Goal: Task Accomplishment & Management: Manage account settings

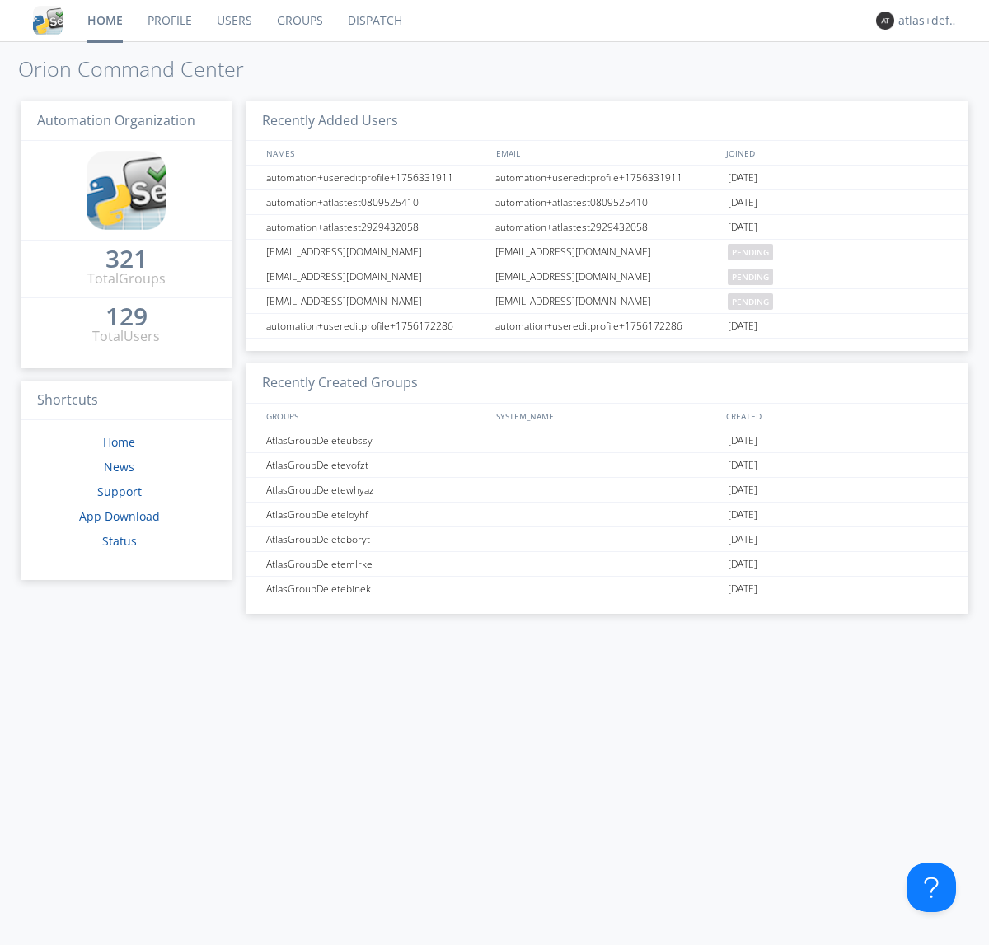
click at [298, 21] on link "Groups" at bounding box center [300, 20] width 71 height 41
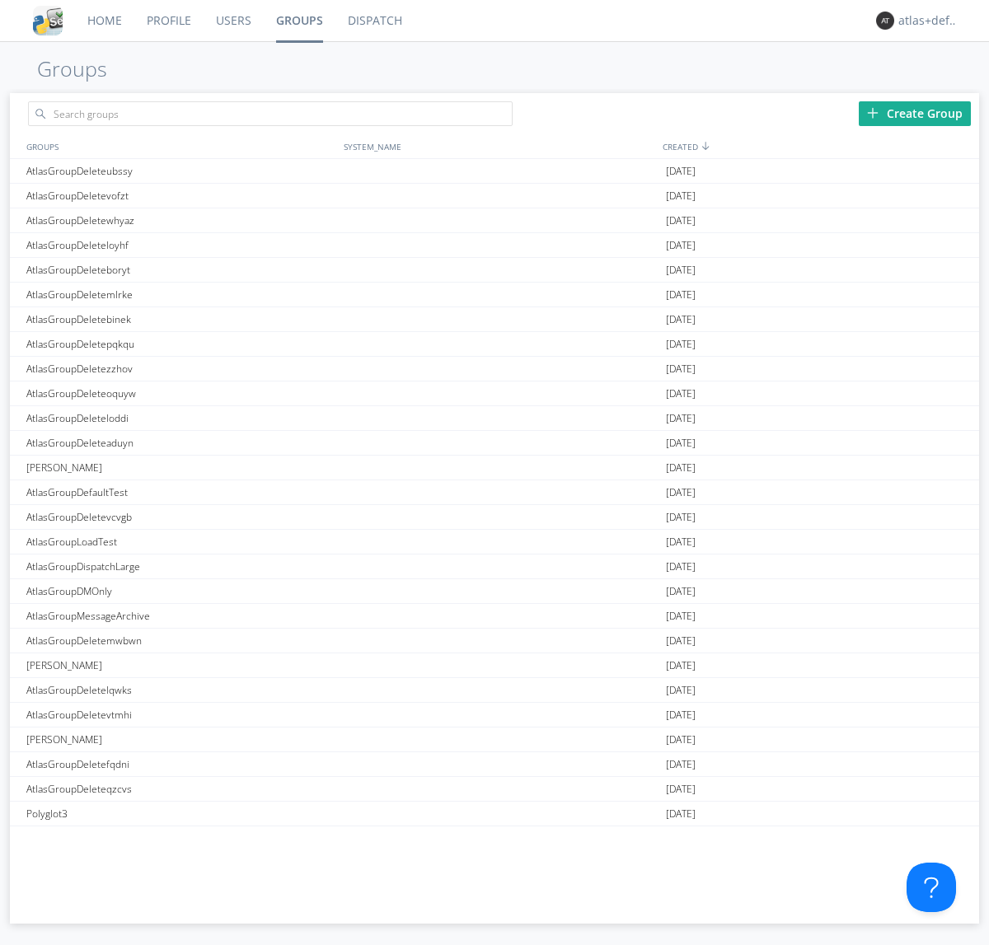
click at [915, 113] on div "Create Group" at bounding box center [915, 113] width 112 height 25
click at [298, 21] on link "Groups" at bounding box center [300, 20] width 72 height 41
type input "AtlasGroupDeletediswq"
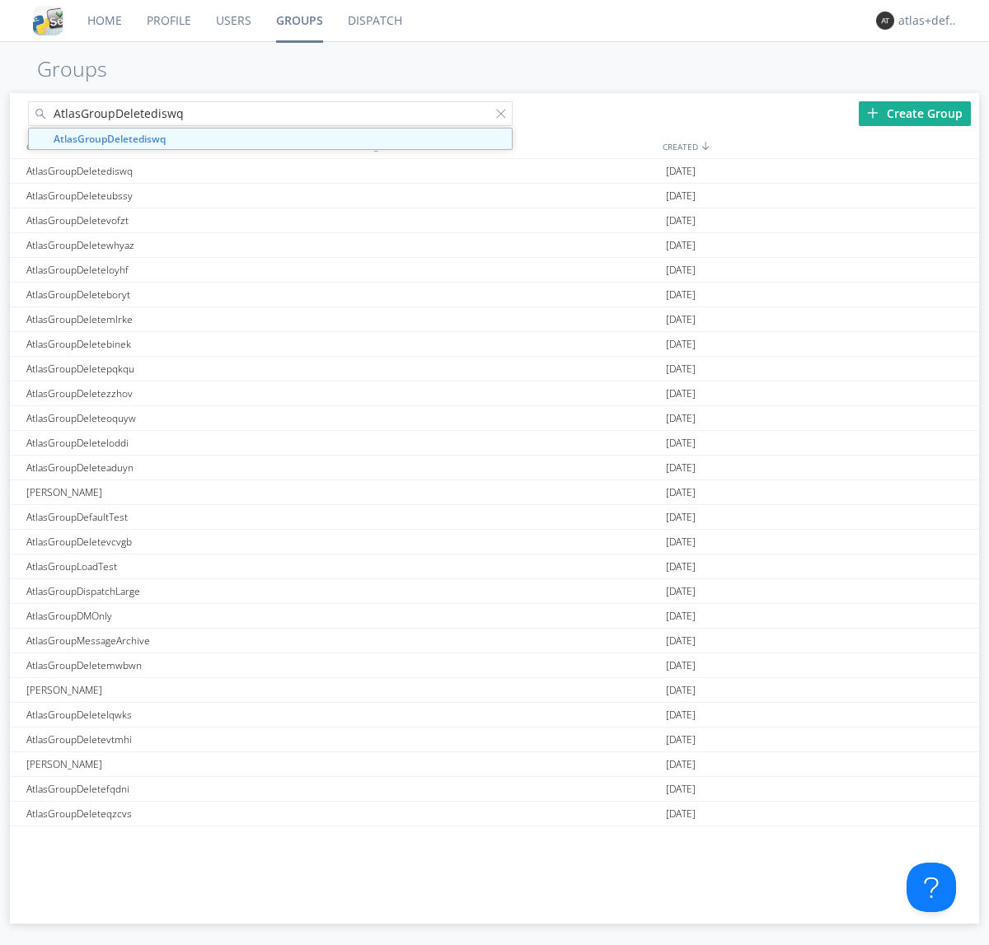
click at [232, 21] on link "Users" at bounding box center [234, 20] width 60 height 41
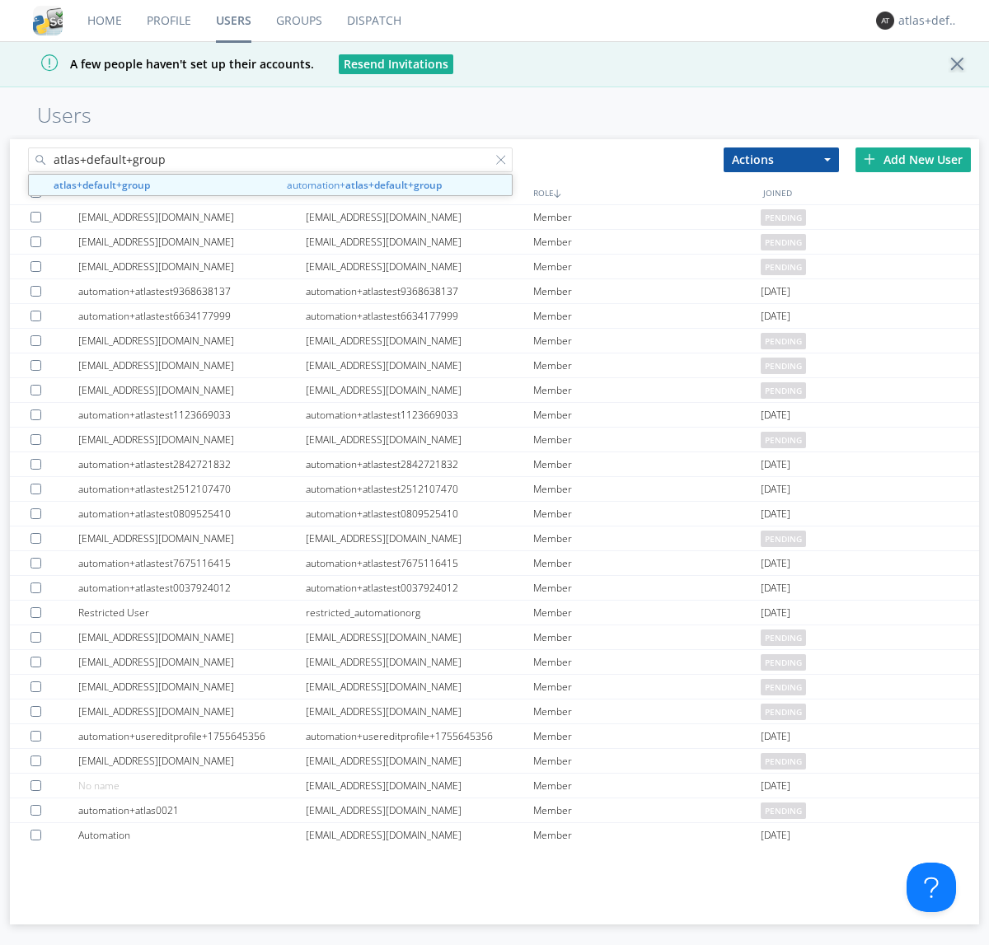
type input "atlas+default+group"
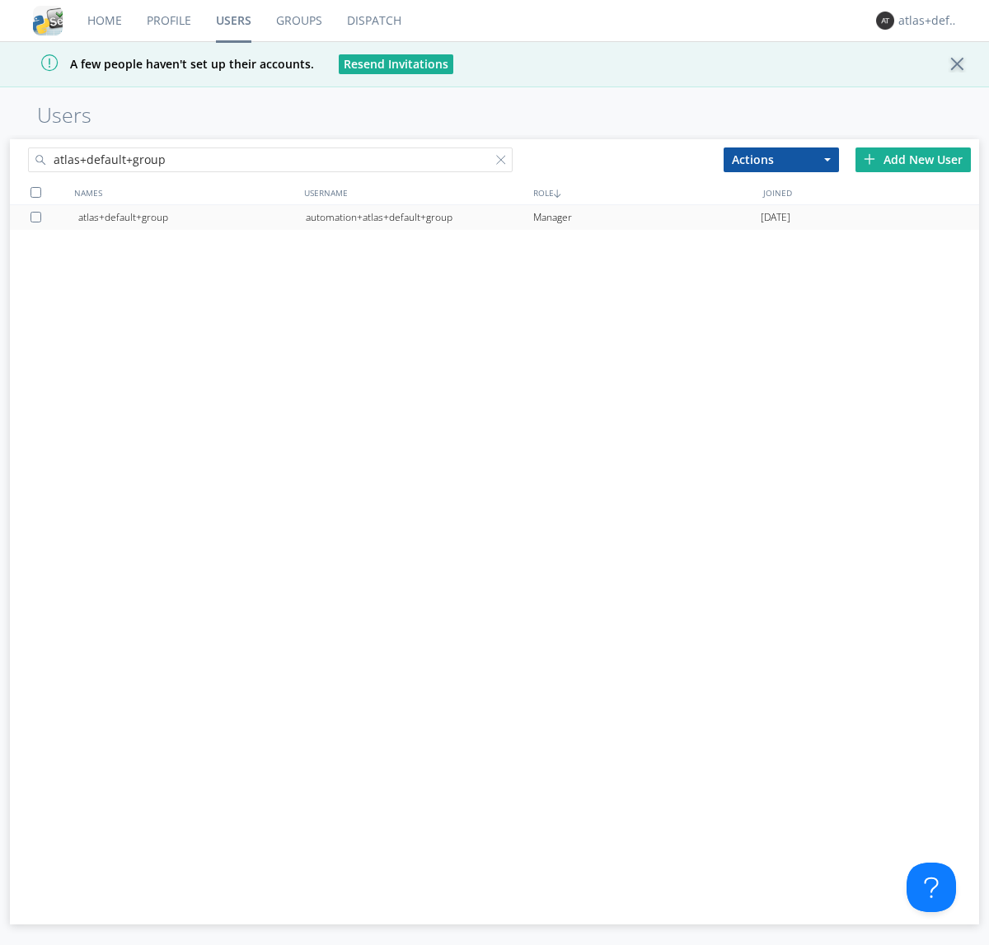
click at [419, 217] on div "automation+atlas+default+group" at bounding box center [419, 217] width 227 height 25
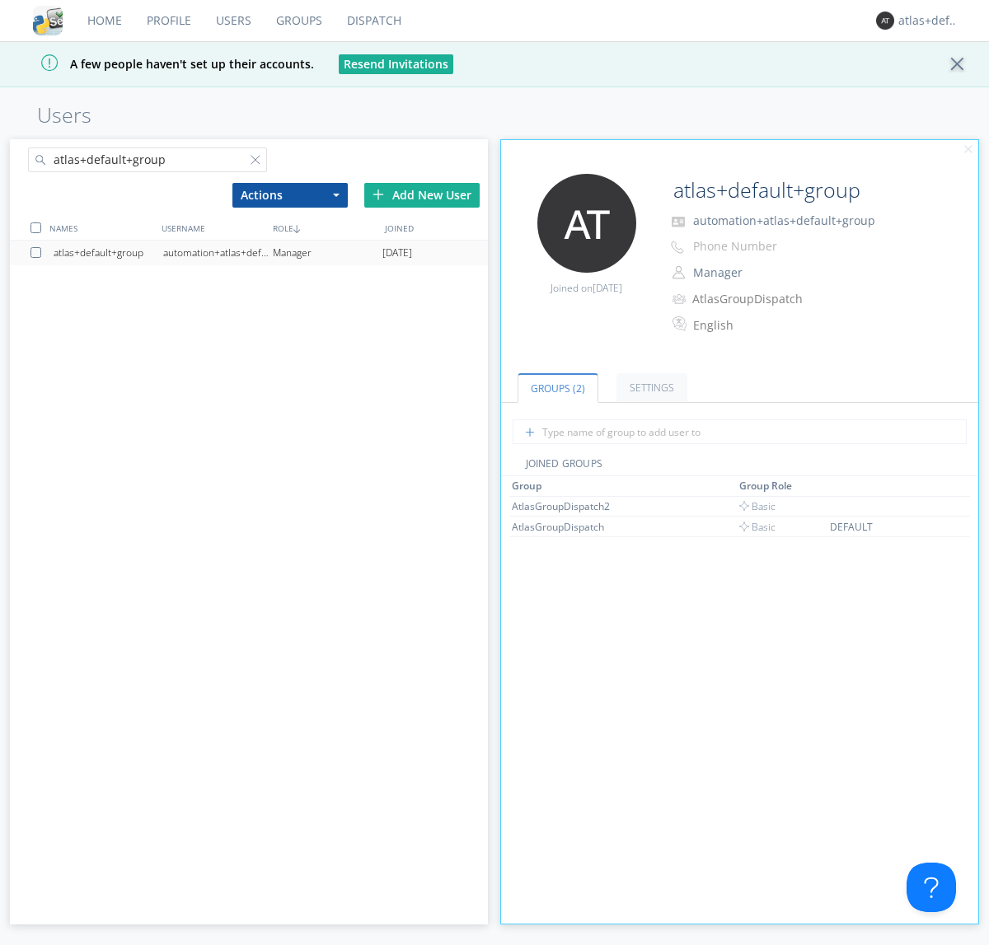
click at [372, 21] on link "Dispatch" at bounding box center [374, 20] width 79 height 41
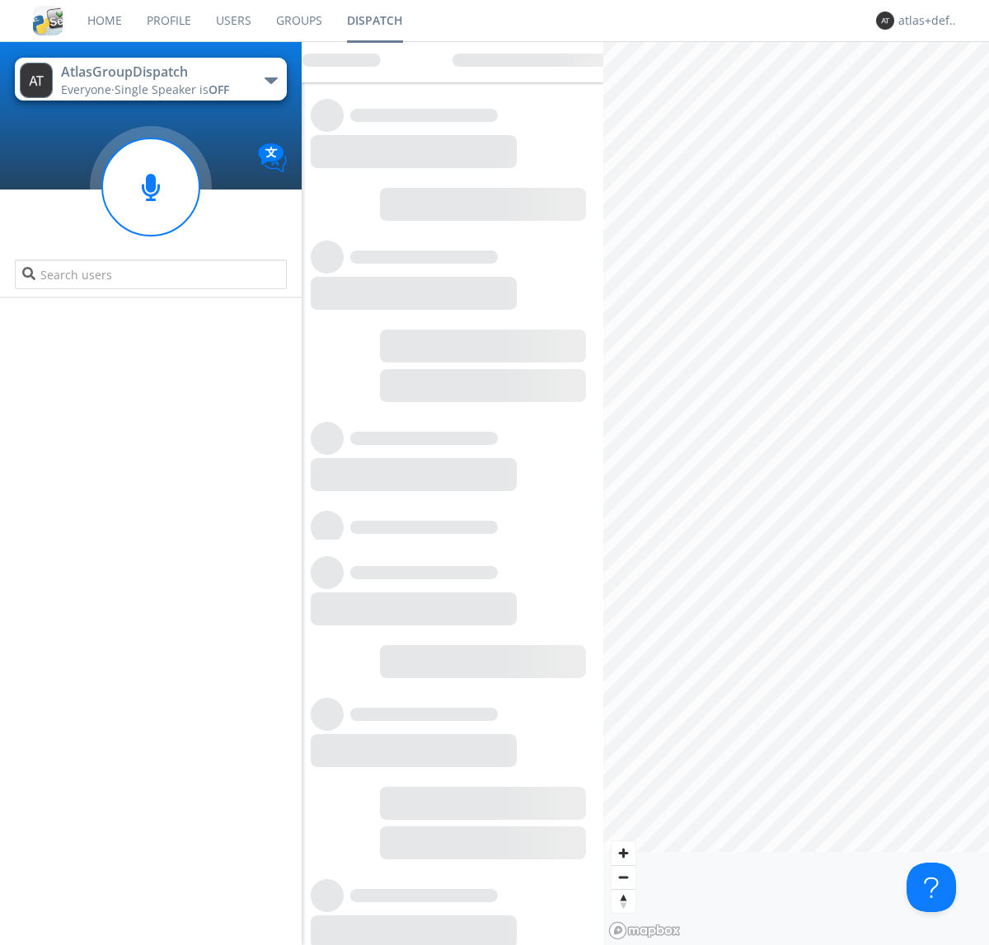
click at [232, 21] on link "Users" at bounding box center [234, 20] width 60 height 41
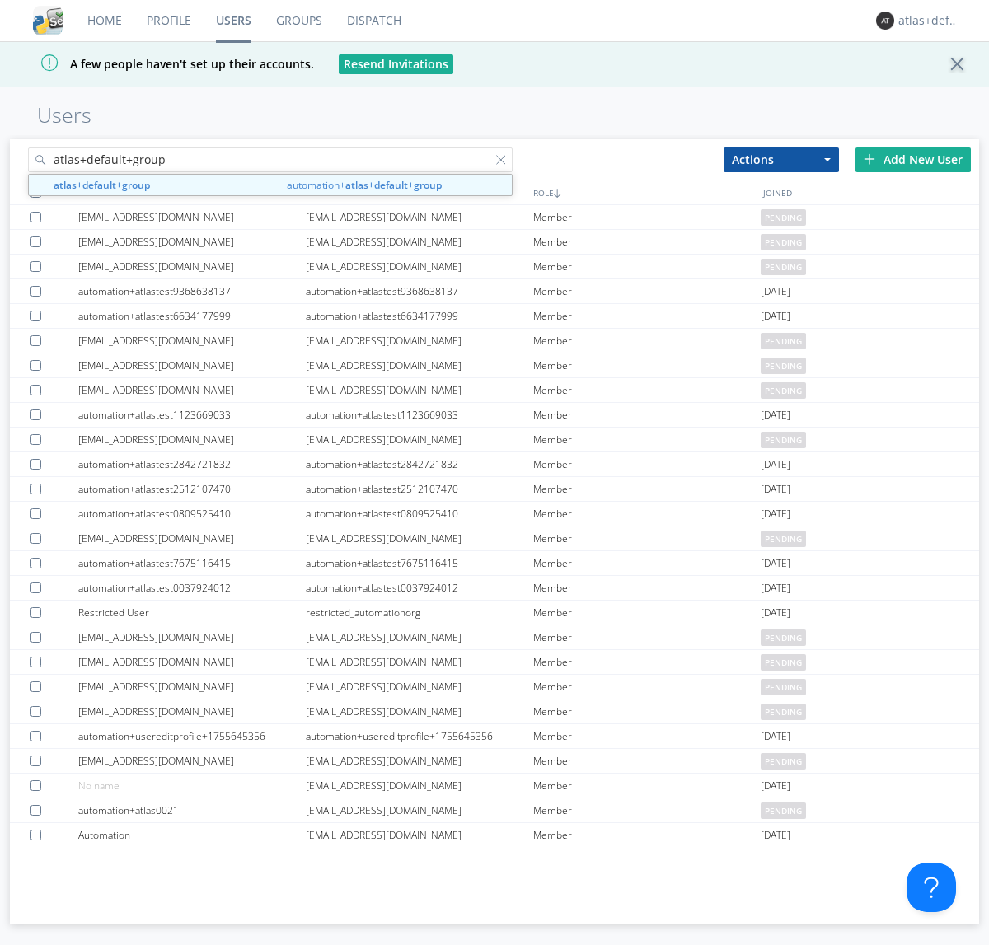
type input "atlas+default+group"
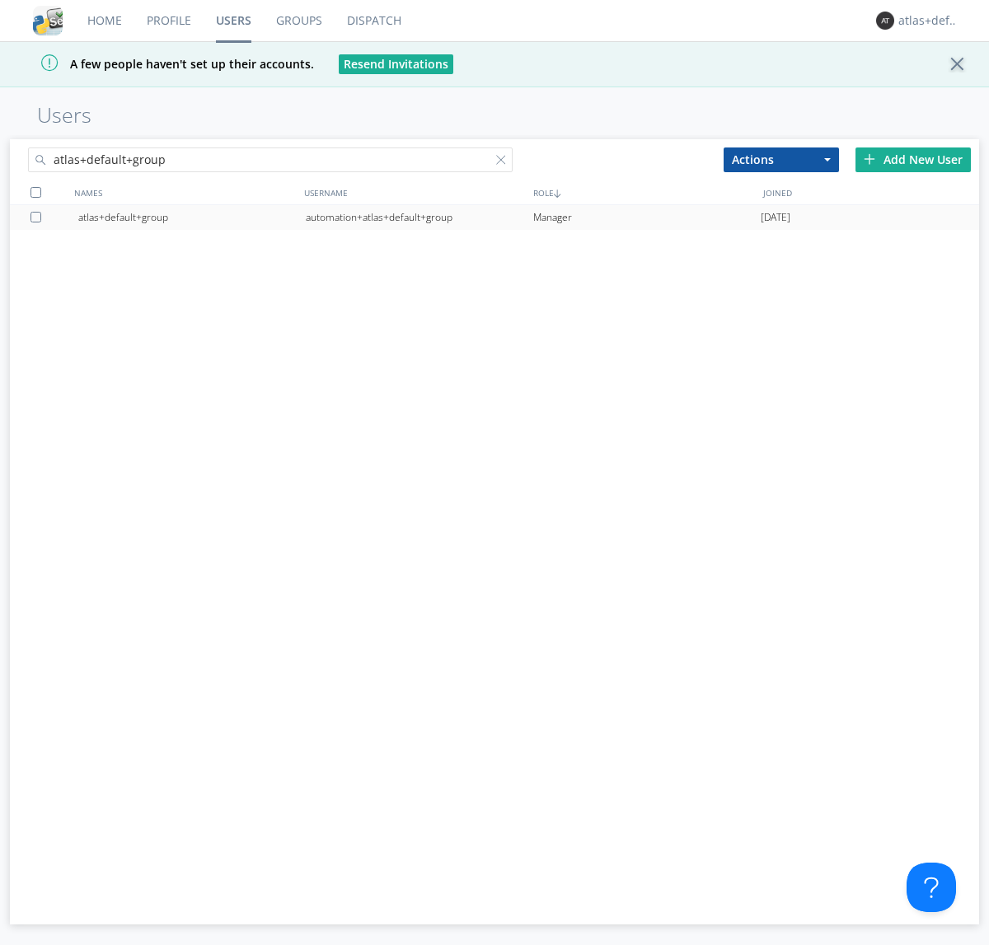
click at [419, 217] on div "automation+atlas+default+group" at bounding box center [419, 217] width 227 height 25
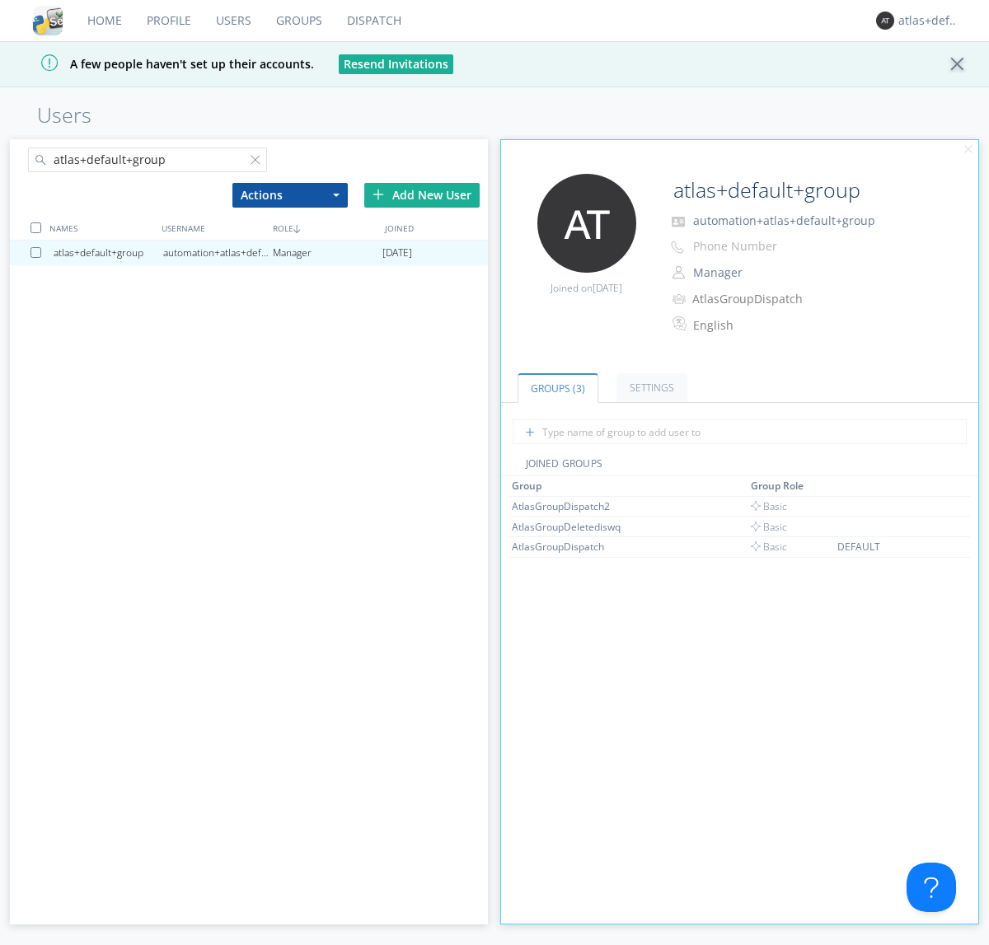
scroll to position [167, 0]
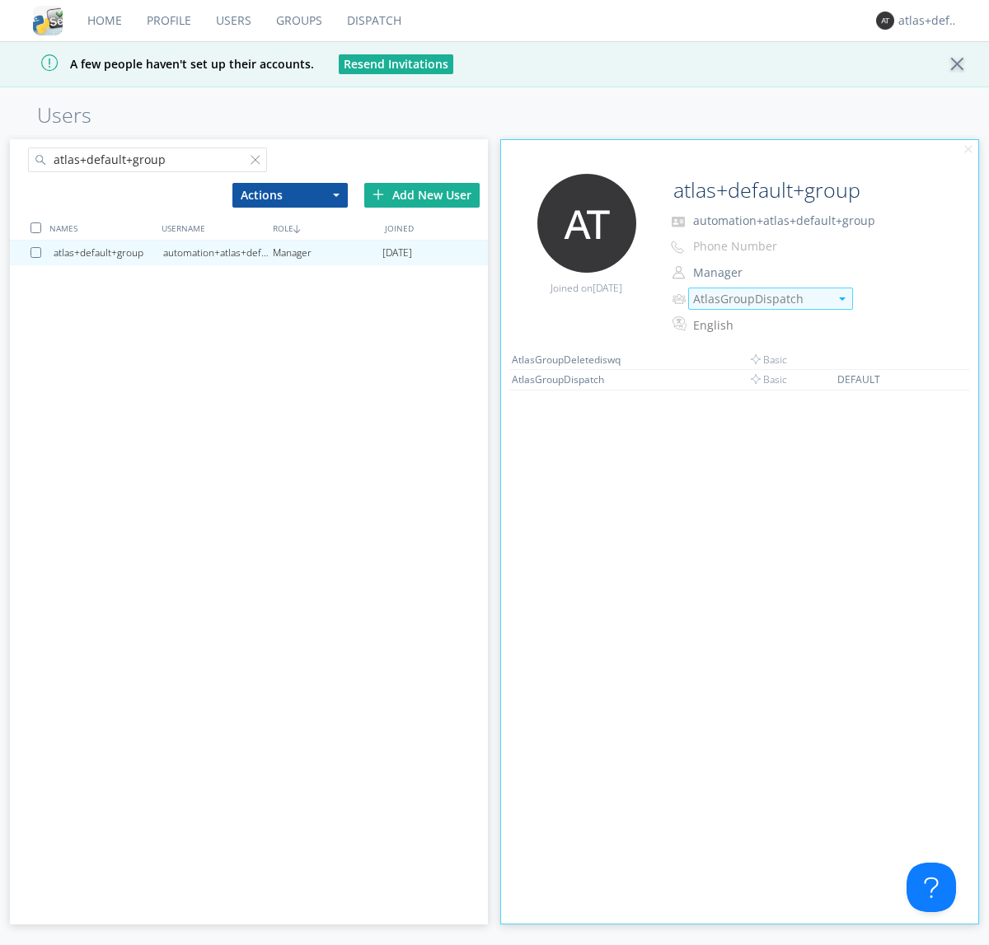
click at [841, 298] on img at bounding box center [842, 298] width 7 height 3
click at [372, 21] on link "Dispatch" at bounding box center [374, 20] width 79 height 41
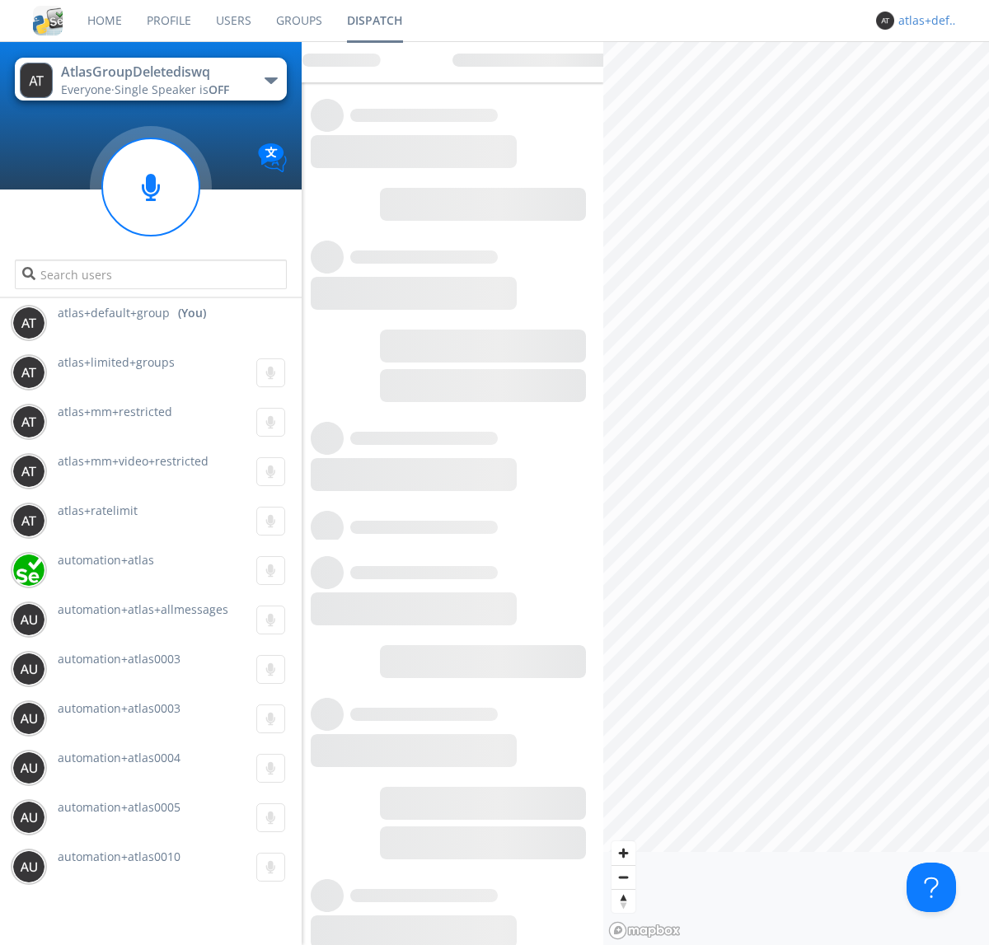
click at [925, 21] on div "atlas+default+group" at bounding box center [929, 20] width 62 height 16
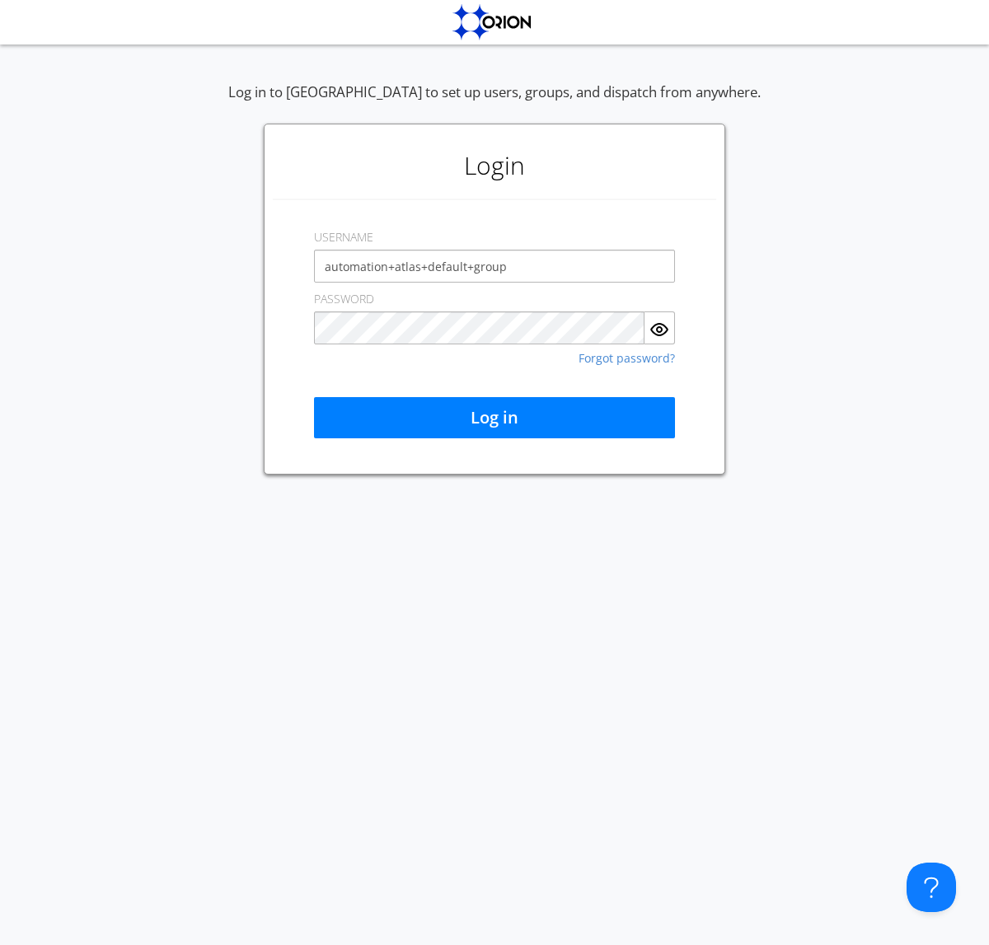
type input "automation+atlas+default+group"
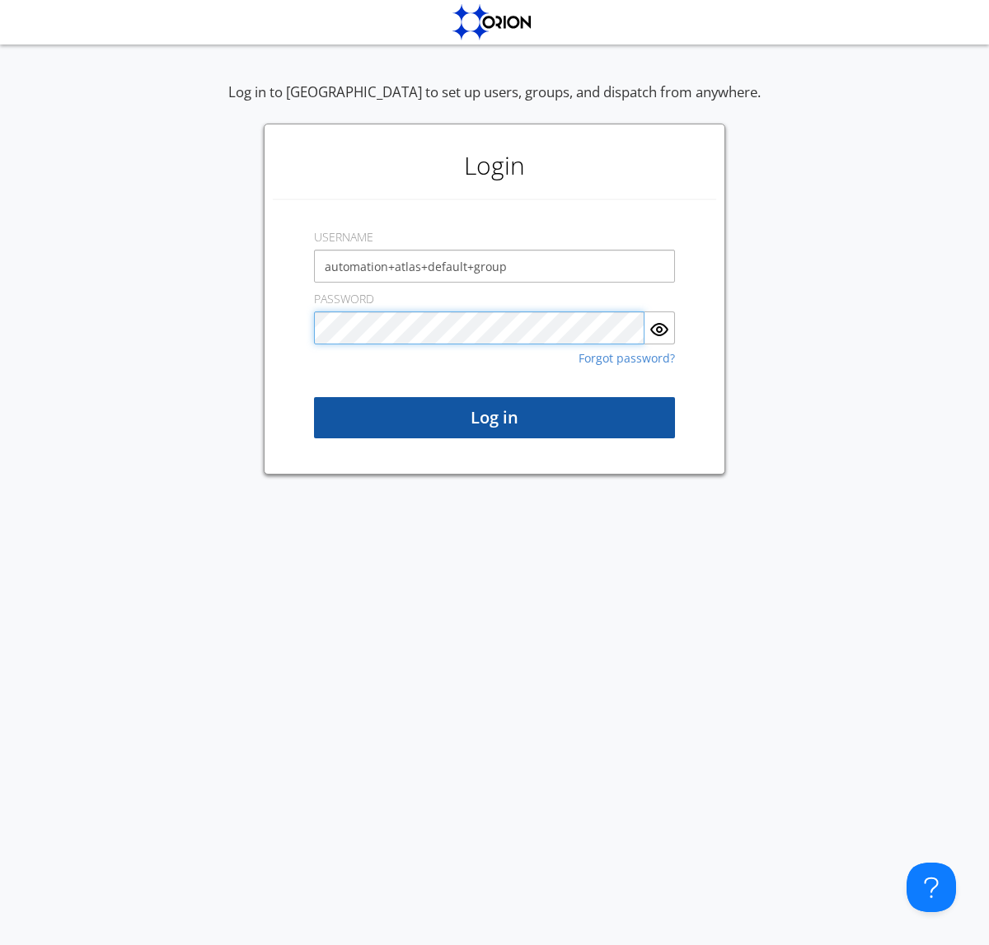
click at [494, 418] on button "Log in" at bounding box center [494, 417] width 361 height 41
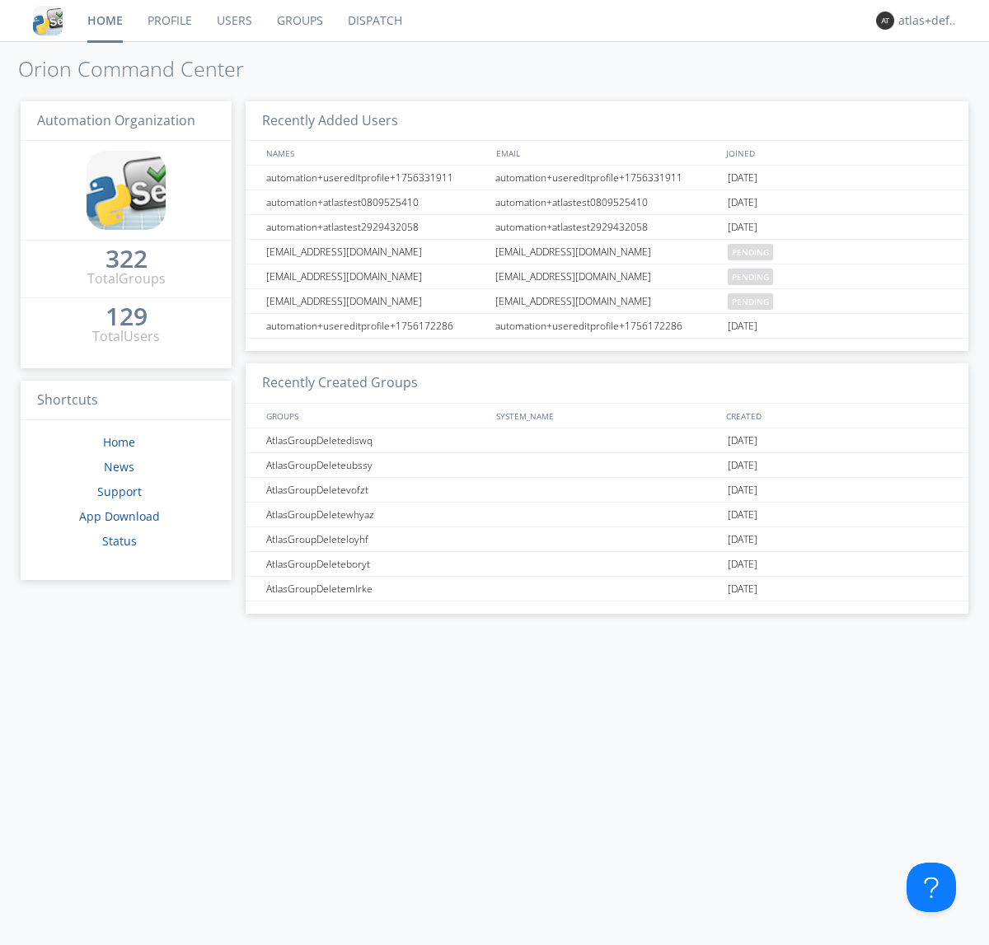
click at [373, 21] on link "Dispatch" at bounding box center [374, 20] width 79 height 41
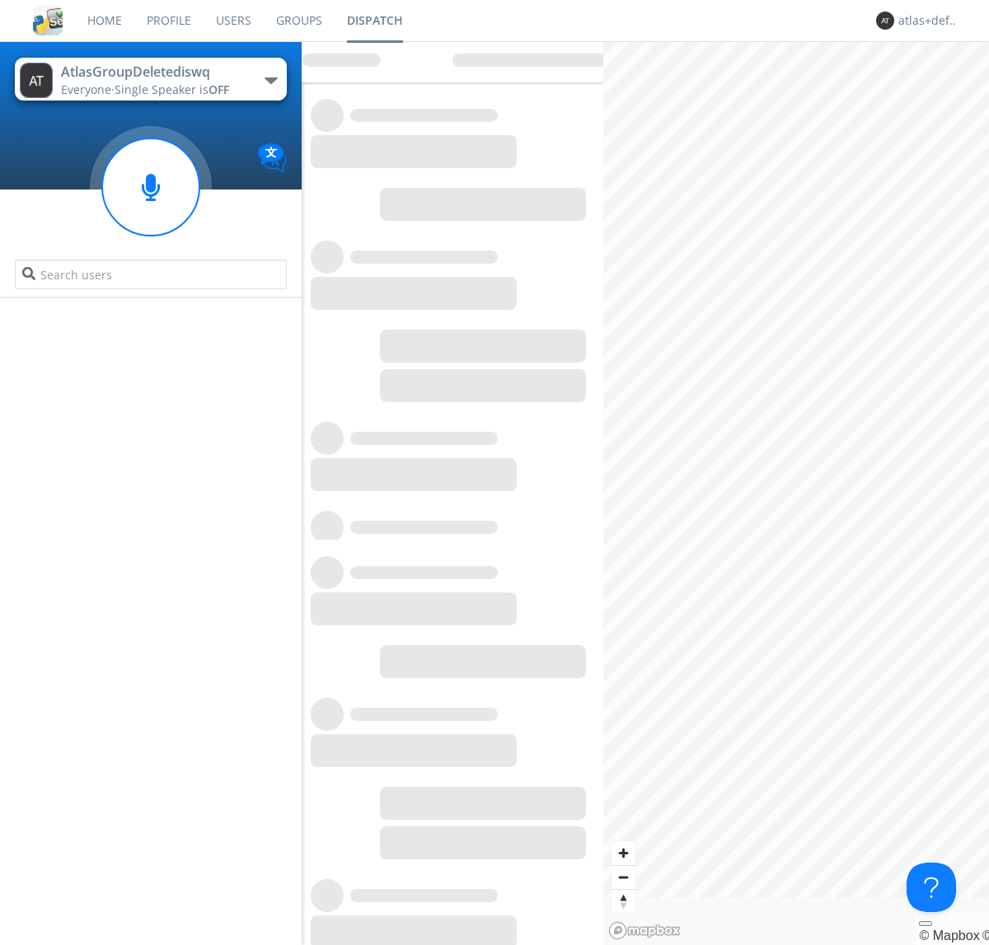
click at [232, 21] on link "Users" at bounding box center [234, 20] width 60 height 41
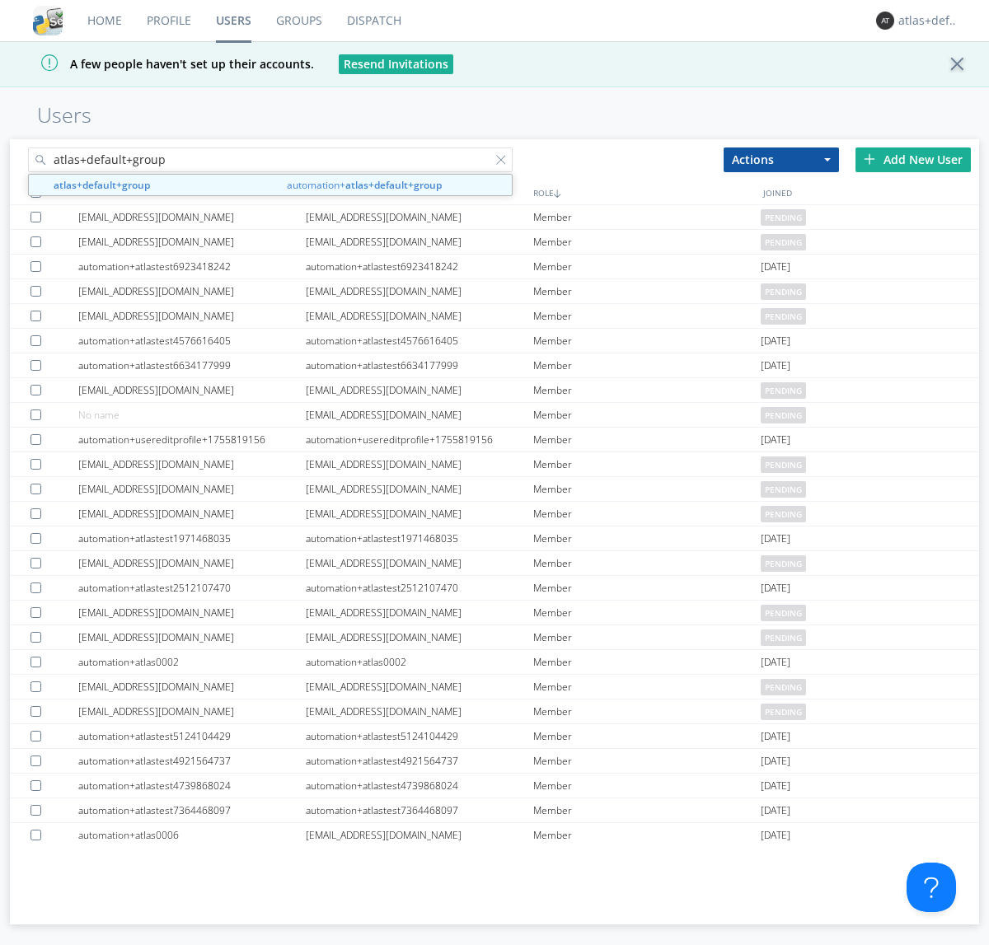
type input "atlas+default+group"
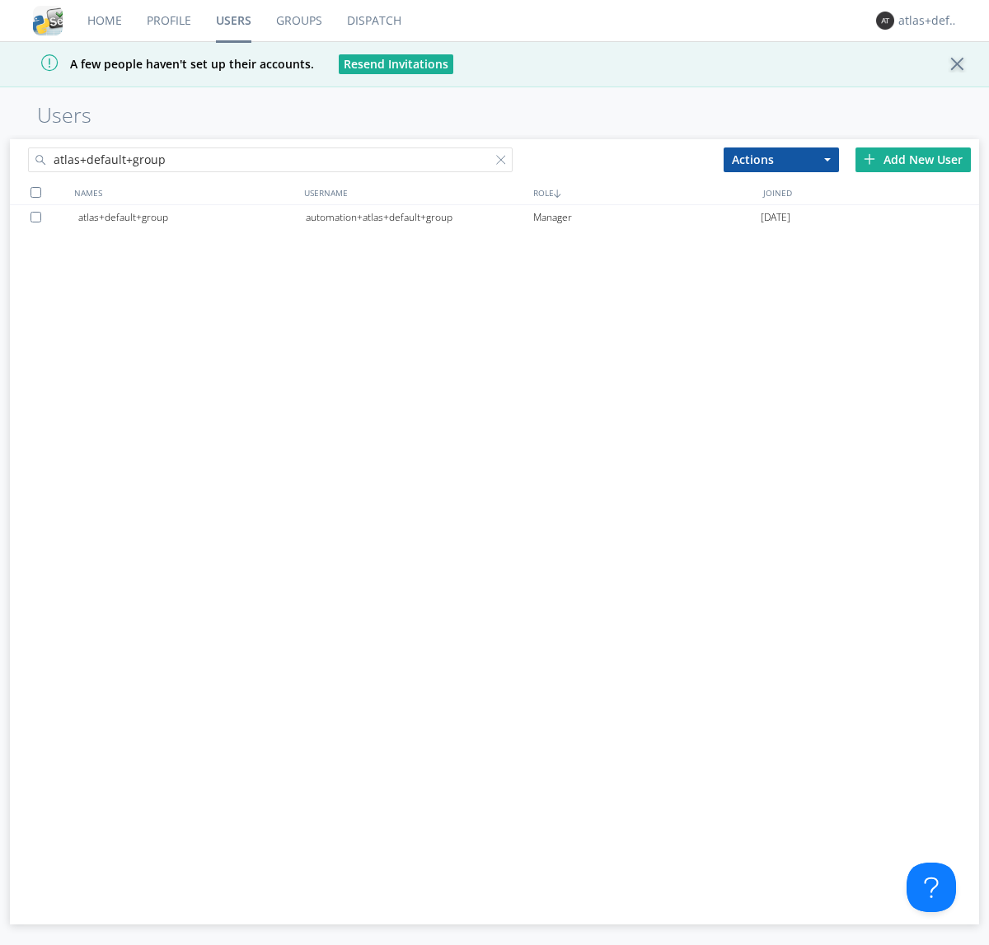
click at [419, 217] on div "automation+atlas+default+group" at bounding box center [419, 217] width 227 height 25
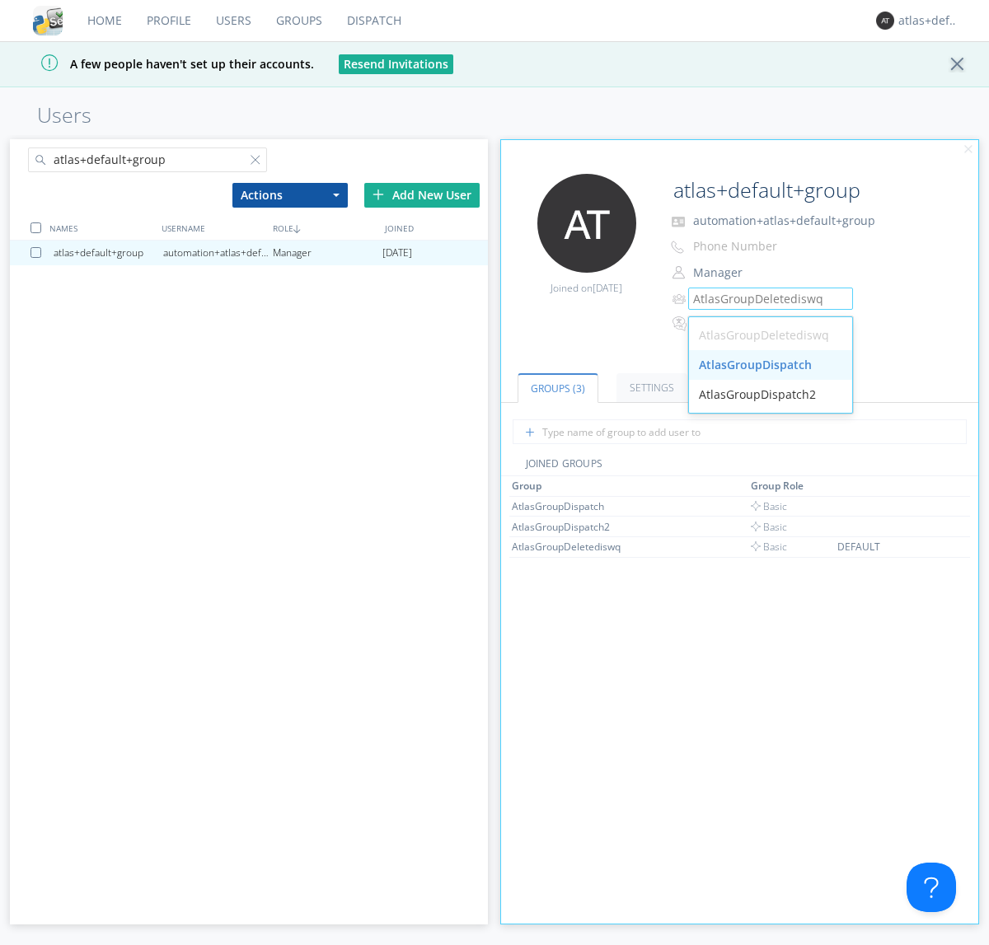
click at [770, 365] on div "AtlasGroupDispatch" at bounding box center [770, 365] width 163 height 30
click at [297, 21] on link "Groups" at bounding box center [299, 20] width 71 height 41
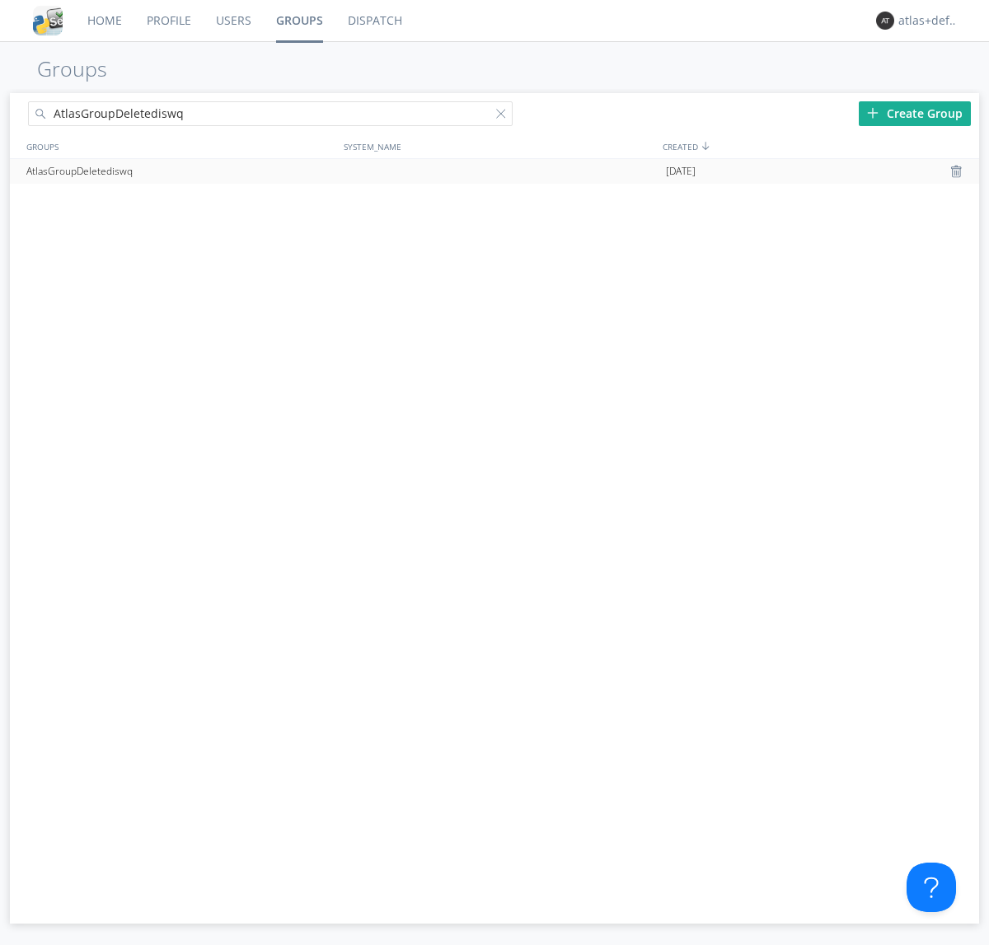
type input "AtlasGroupDeletediswq"
click at [958, 171] on div at bounding box center [958, 171] width 16 height 13
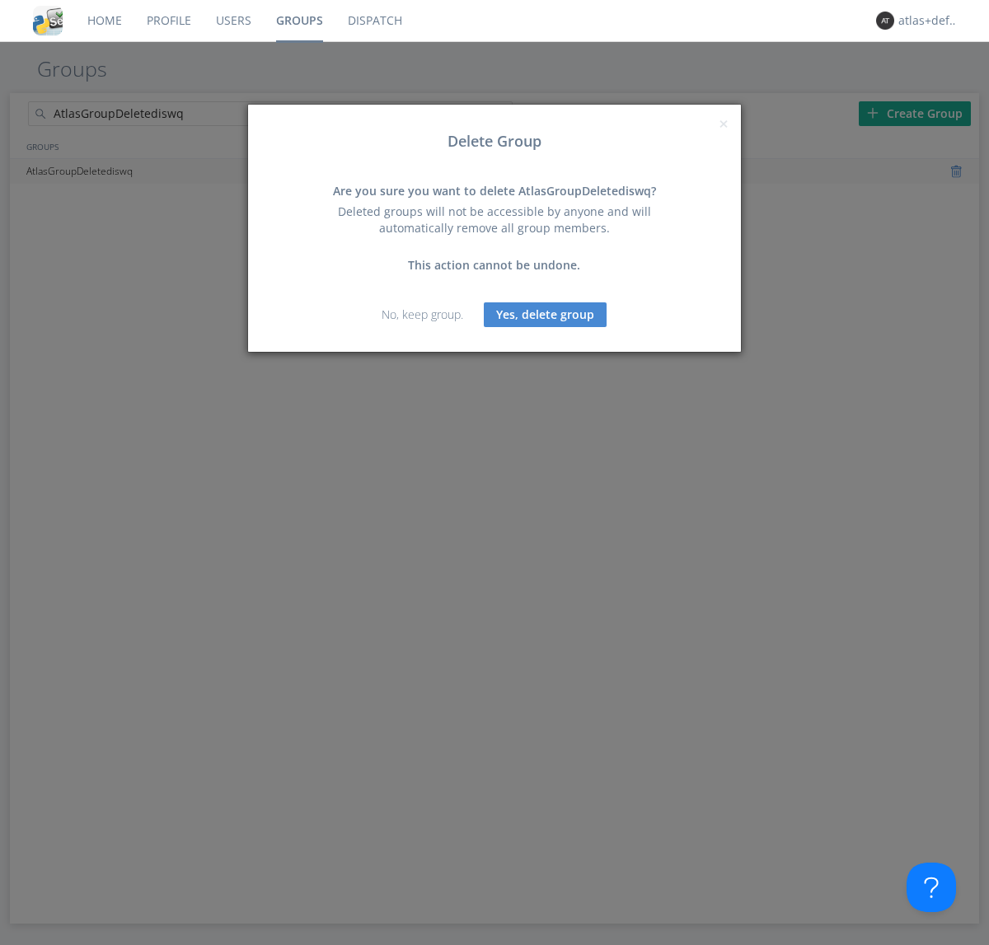
click at [546, 314] on button "Yes, delete group" at bounding box center [545, 314] width 123 height 25
